Goal: Task Accomplishment & Management: Manage account settings

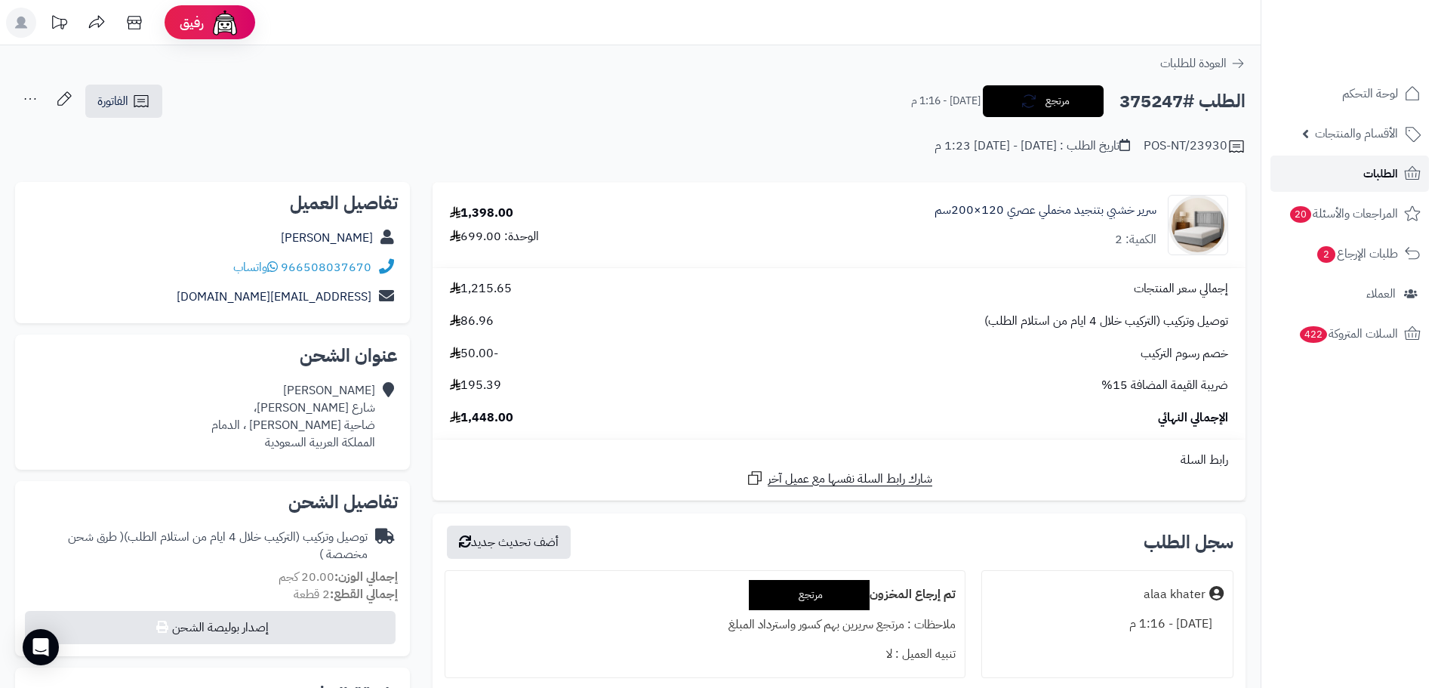
click at [1358, 183] on link "الطلبات" at bounding box center [1349, 173] width 158 height 36
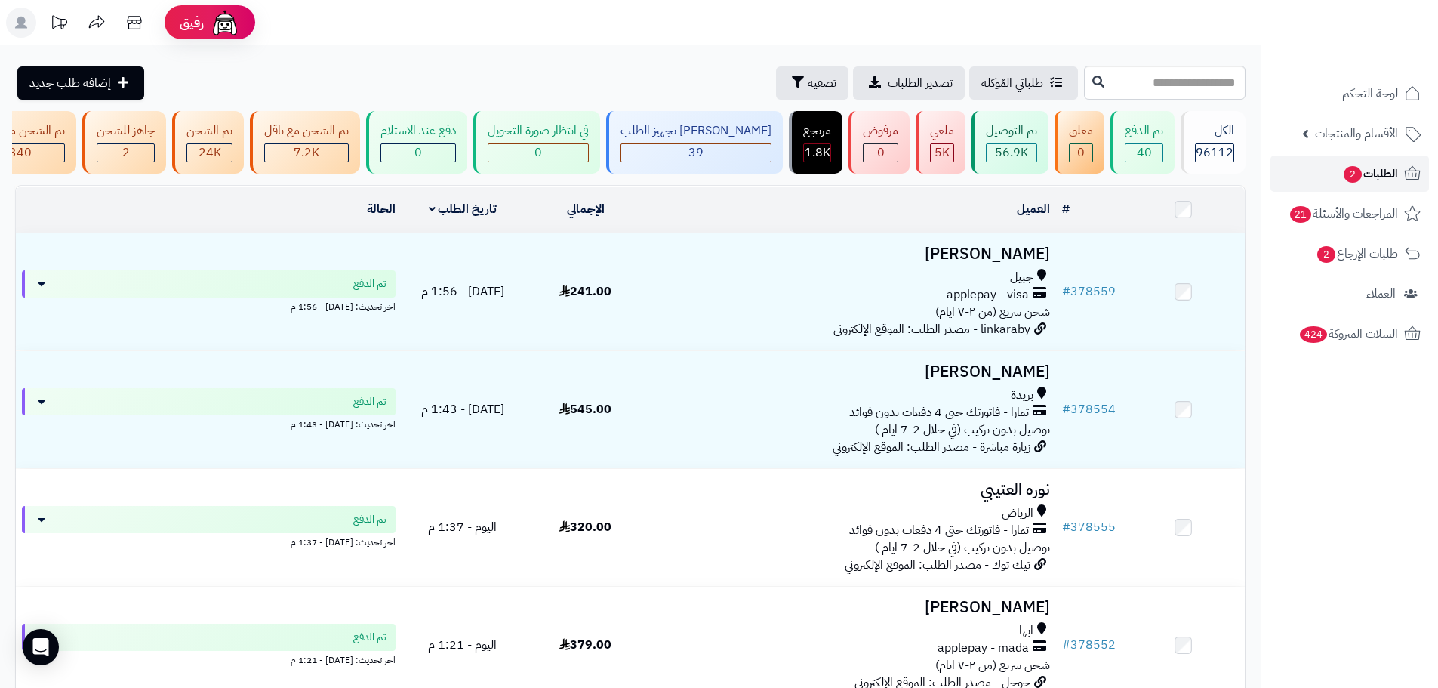
click at [1301, 177] on link "الطلبات 2" at bounding box center [1349, 173] width 158 height 36
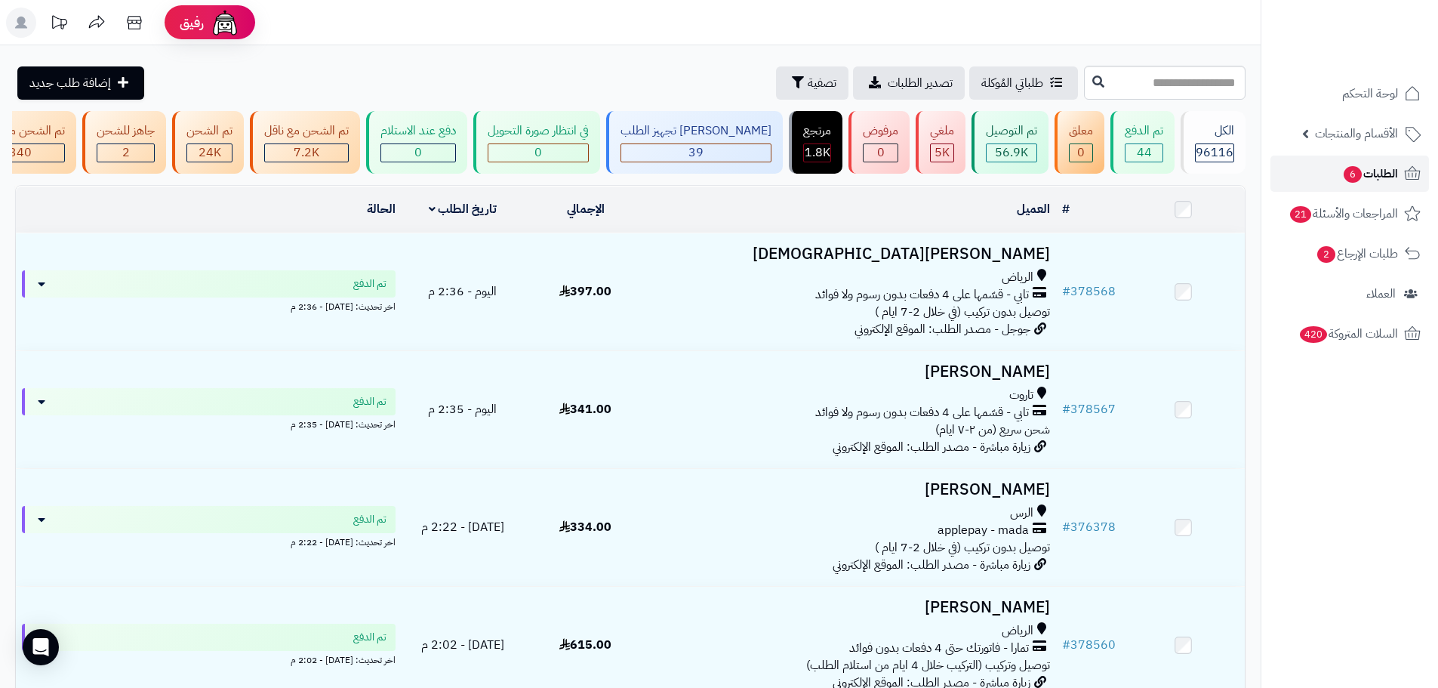
click at [1310, 185] on link "الطلبات 6" at bounding box center [1349, 173] width 158 height 36
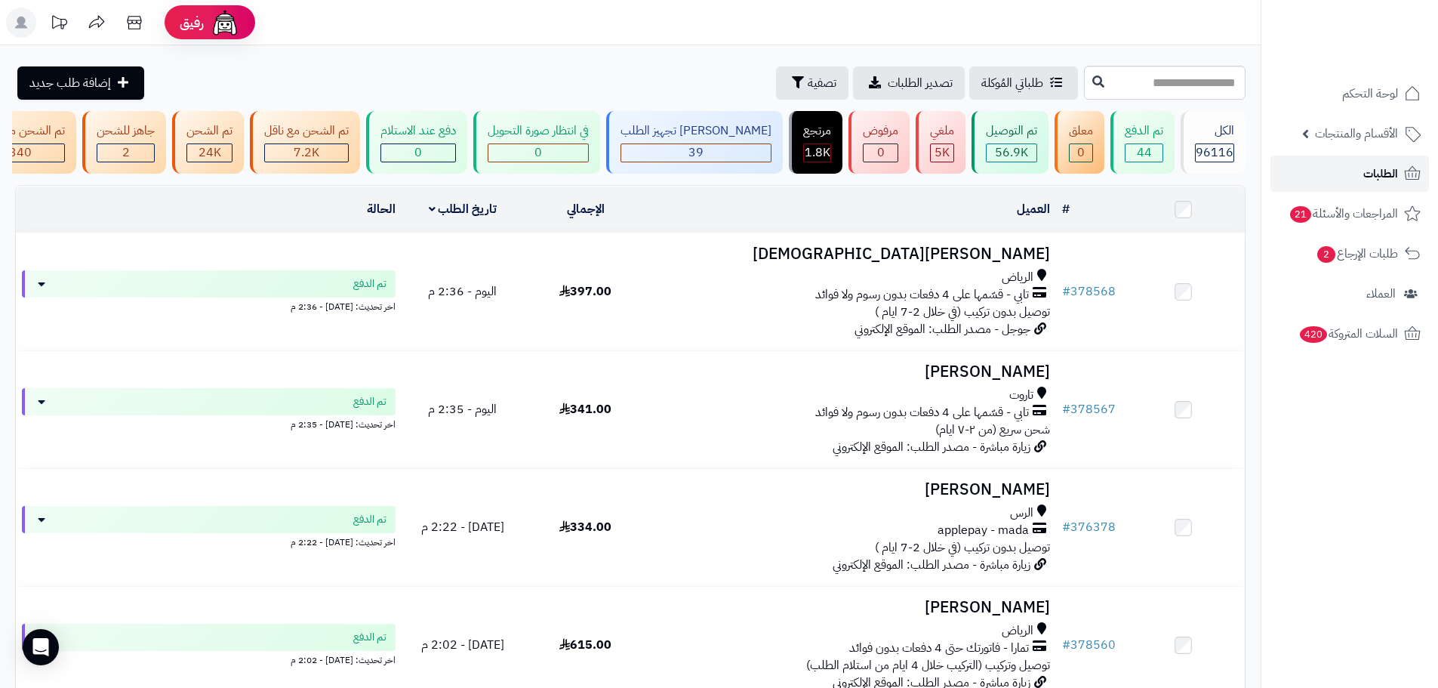
click at [1337, 186] on link "الطلبات" at bounding box center [1349, 173] width 158 height 36
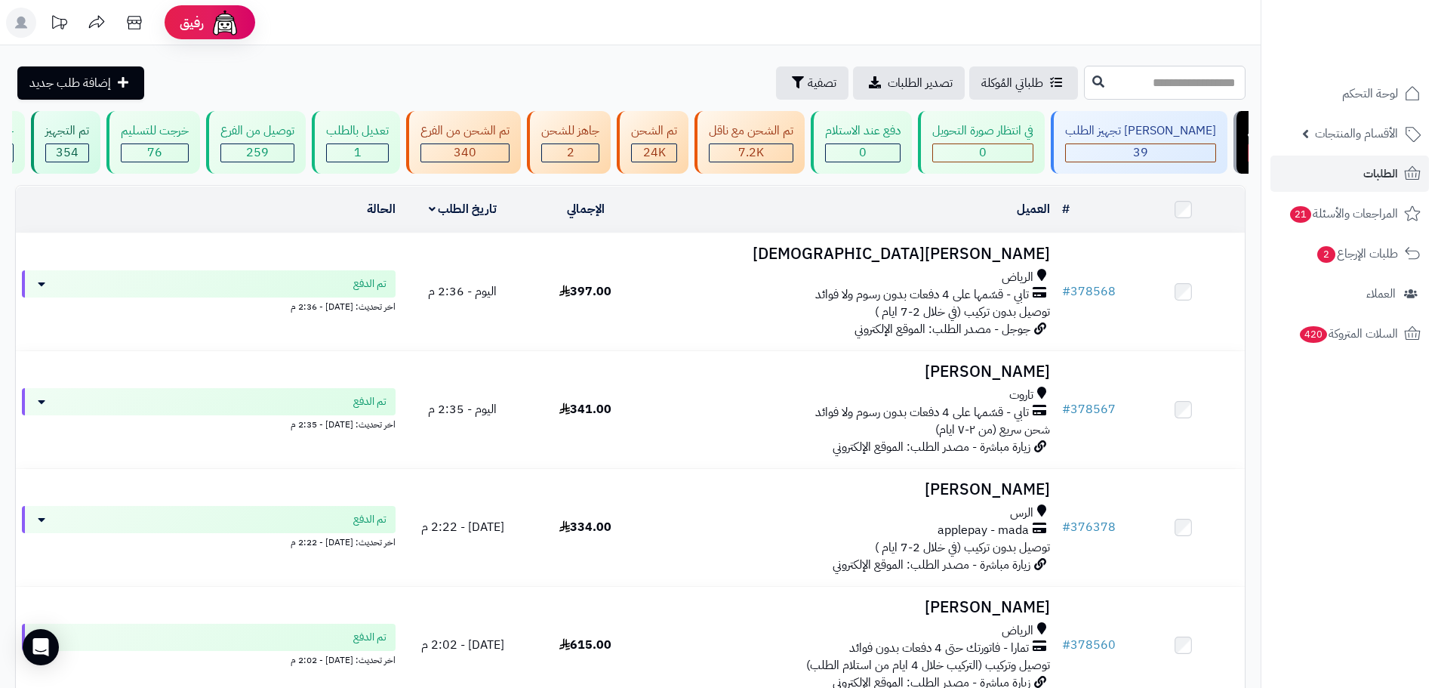
click at [1093, 88] on input "text" at bounding box center [1165, 83] width 162 height 34
type input "******"
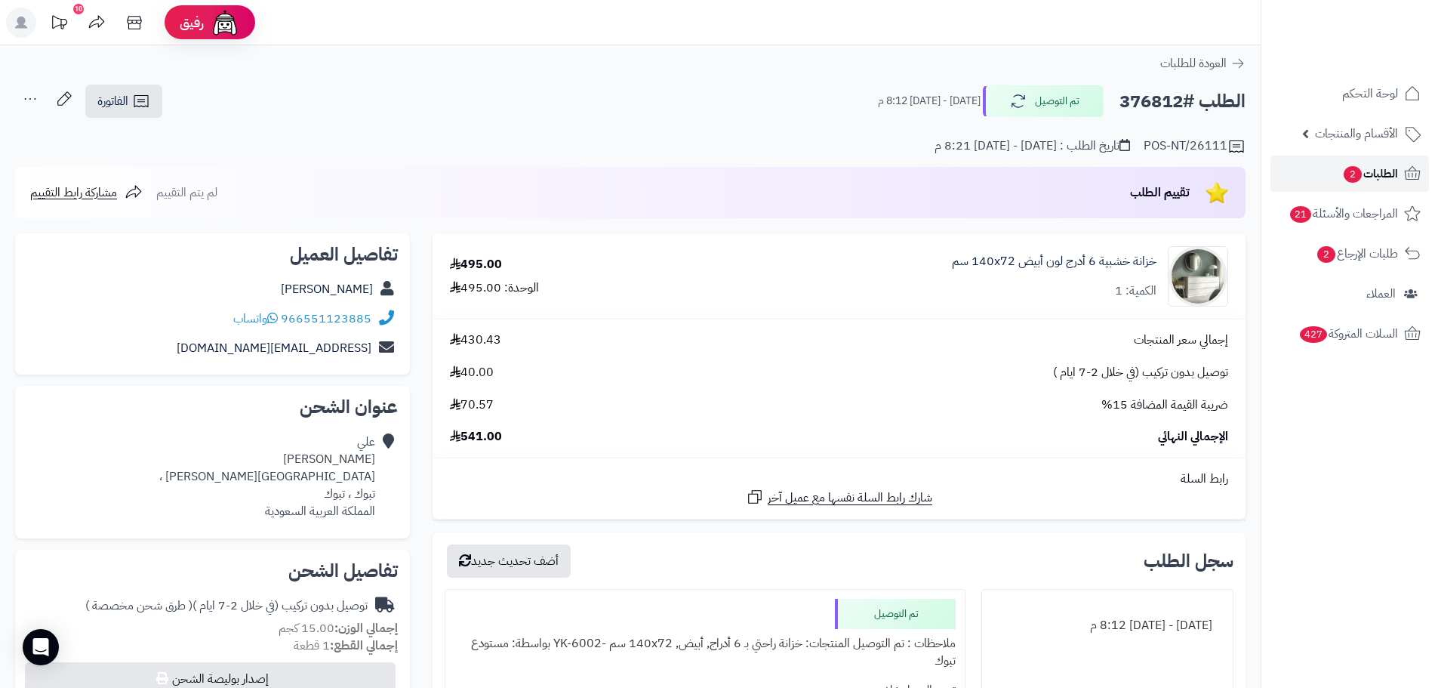
click at [1309, 165] on link "الطلبات 2" at bounding box center [1349, 173] width 158 height 36
